Goal: Navigation & Orientation: Find specific page/section

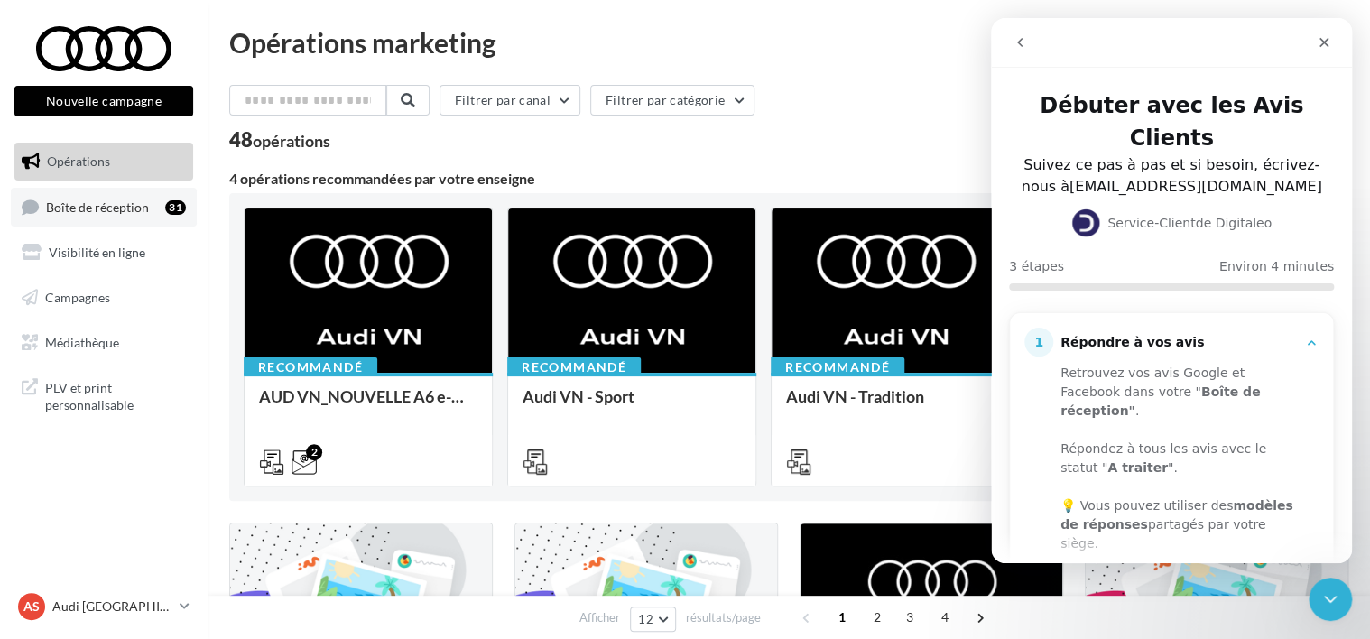
click at [67, 203] on span "Boîte de réception" at bounding box center [97, 205] width 103 height 15
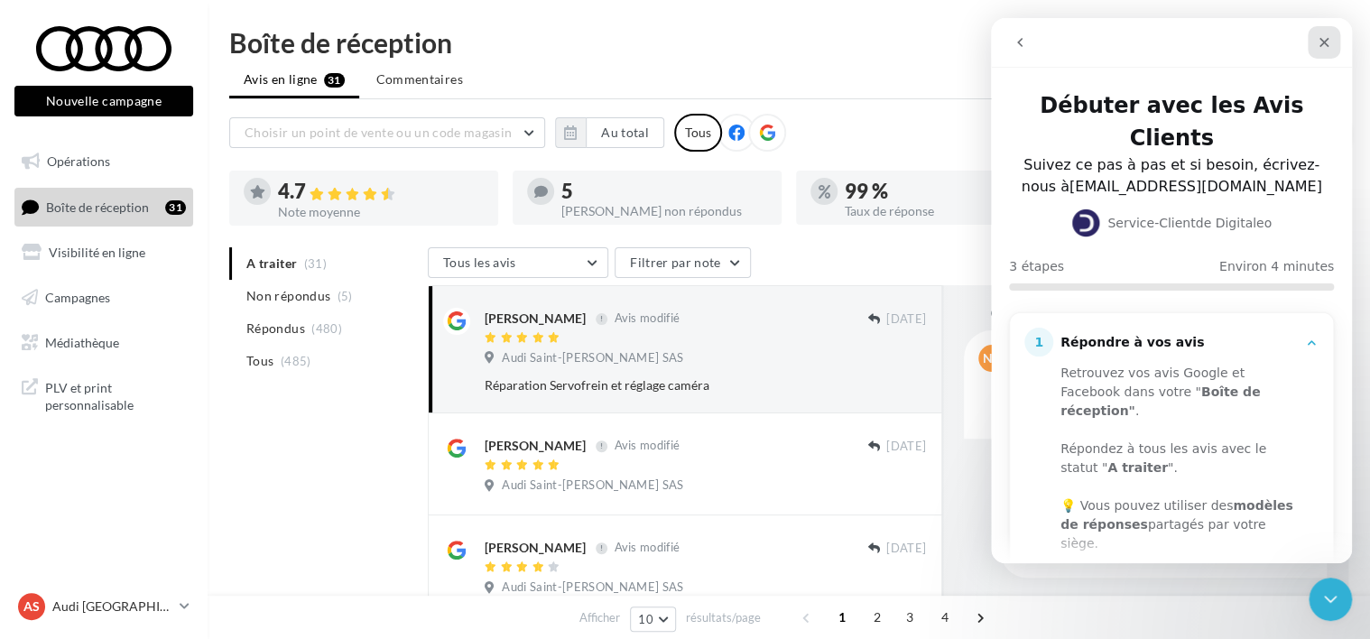
click at [1323, 39] on icon "Fermer" at bounding box center [1323, 42] width 14 height 14
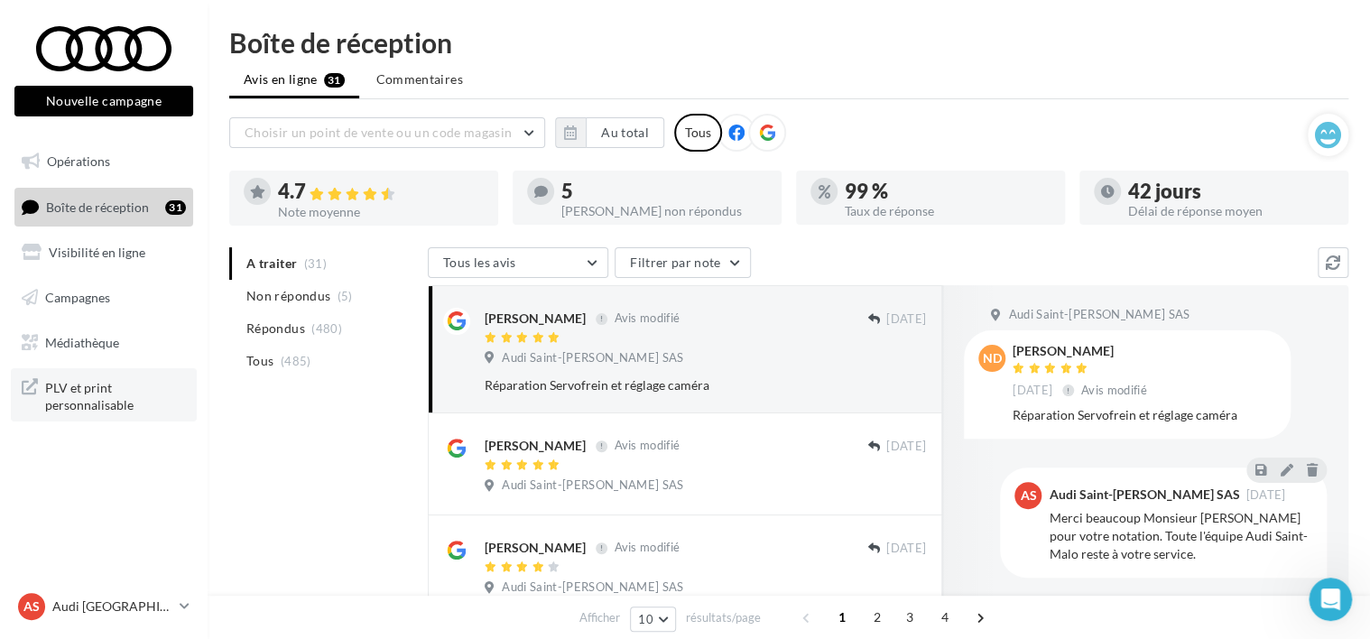
click at [72, 383] on span "PLV et print personnalisable" at bounding box center [115, 394] width 141 height 39
click at [435, 77] on span "Commentaires" at bounding box center [419, 79] width 87 height 18
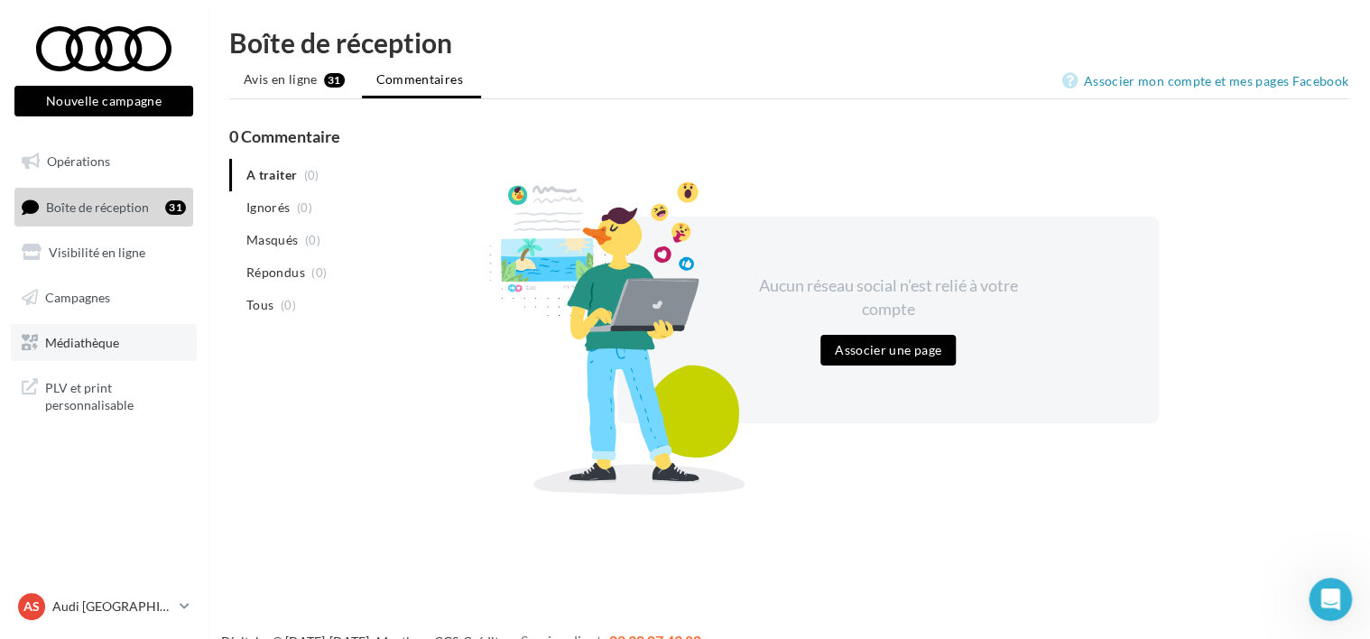
click at [87, 338] on span "Médiathèque" at bounding box center [82, 341] width 74 height 15
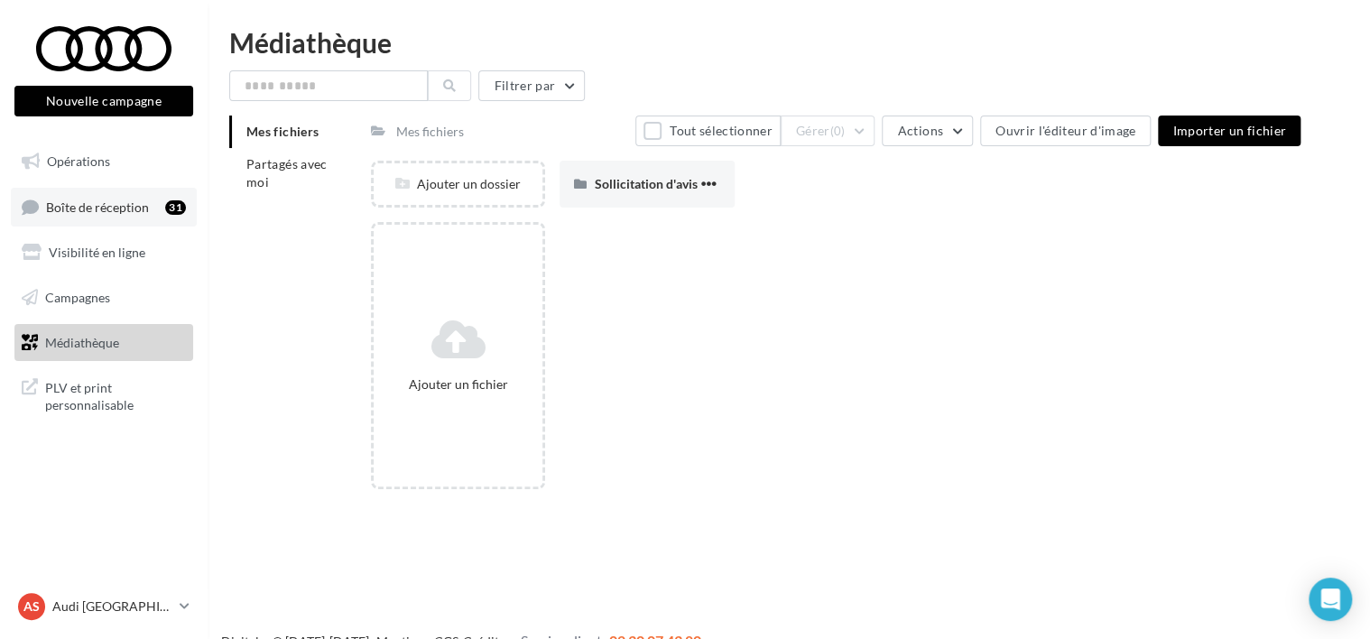
click at [84, 199] on span "Boîte de réception" at bounding box center [97, 205] width 103 height 15
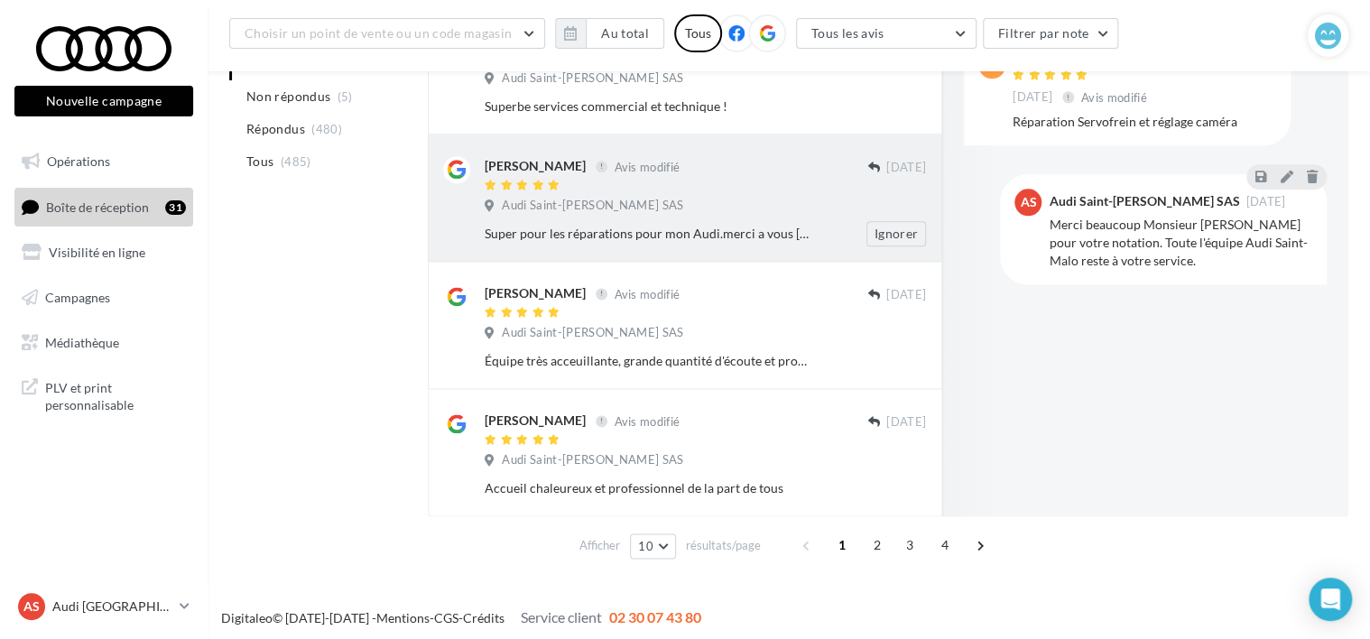
scroll to position [1011, 0]
